Goal: Task Accomplishment & Management: Manage account settings

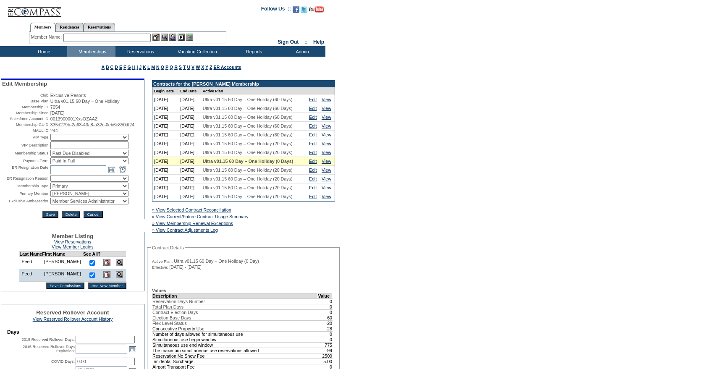
click at [73, 157] on select "Active Restricted Expired Inactive Past Due Disabled Resigned - Active Resigned…" at bounding box center [89, 153] width 78 height 7
select select "Active"
click at [50, 157] on select "Active Restricted Expired Inactive Past Due Disabled Resigned - Active Resigned…" at bounding box center [89, 153] width 78 height 7
click at [55, 204] on select "IT Group Admin [PERSON_NAME] [PERSON_NAME] Team Accounting (MSM) [PERSON_NAME] …" at bounding box center [89, 201] width 78 height 7
select select "60203"
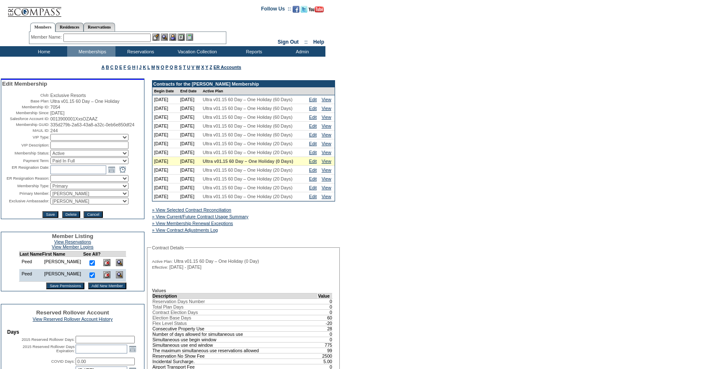
click at [50, 204] on select "IT Group Admin [PERSON_NAME] [PERSON_NAME] Team Accounting (MSM) [PERSON_NAME] …" at bounding box center [89, 201] width 78 height 7
click at [48, 218] on input "Save" at bounding box center [50, 214] width 16 height 7
click at [316, 173] on link "Edit" at bounding box center [313, 169] width 8 height 5
